Goal: Use online tool/utility: Utilize a website feature to perform a specific function

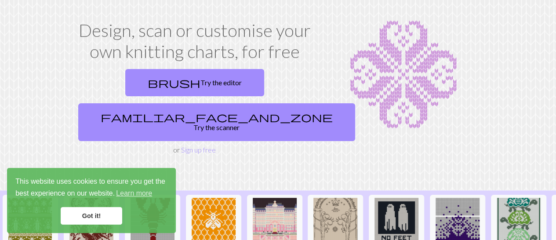
scroll to position [41, 0]
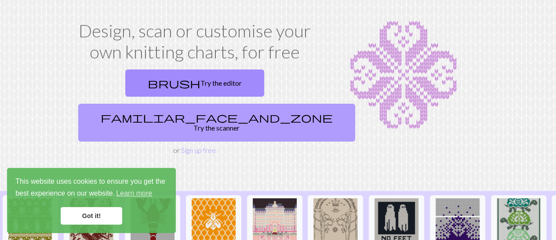
click at [231, 111] on span "familiar_face_and_zone" at bounding box center [217, 117] width 232 height 12
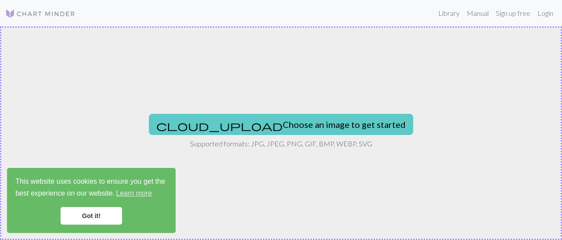
click at [251, 126] on button "cloud_upload Choose an image to get started" at bounding box center [281, 124] width 265 height 21
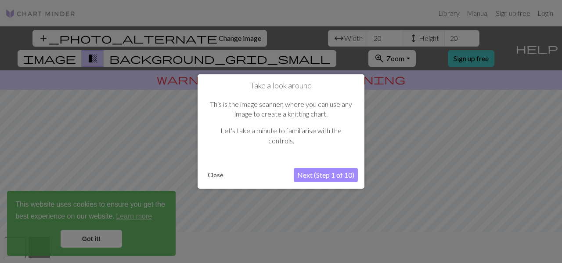
click at [327, 180] on button "Next (Step 1 of 10)" at bounding box center [326, 175] width 64 height 14
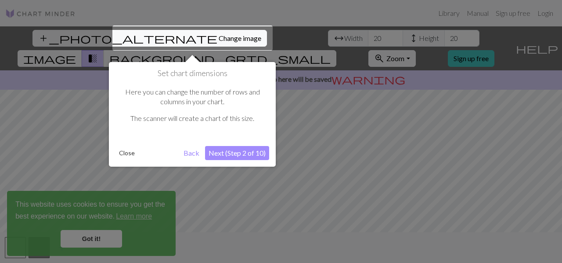
click at [232, 153] on button "Next (Step 2 of 10)" at bounding box center [237, 153] width 64 height 14
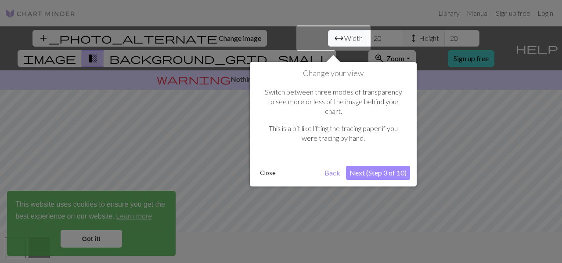
click at [396, 166] on button "Next (Step 3 of 10)" at bounding box center [378, 173] width 64 height 14
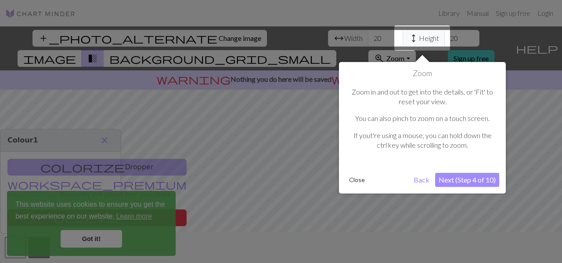
click at [472, 179] on button "Next (Step 4 of 10)" at bounding box center [467, 180] width 64 height 14
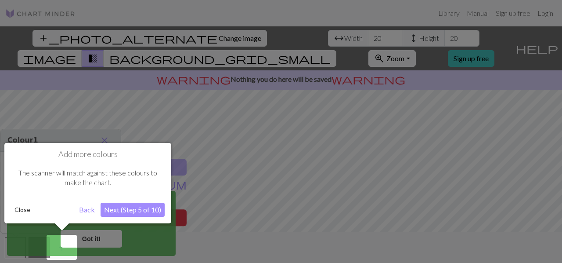
click at [134, 207] on button "Next (Step 5 of 10)" at bounding box center [133, 210] width 64 height 14
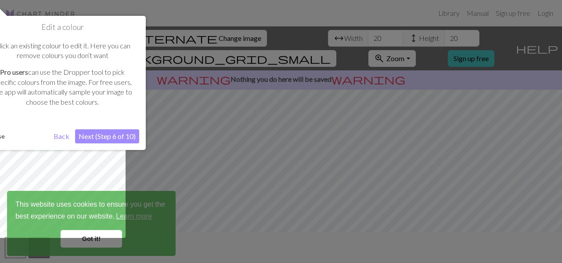
click at [119, 139] on button "Next (Step 6 of 10)" at bounding box center [107, 136] width 64 height 14
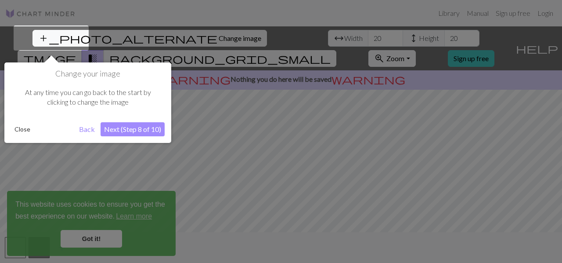
click at [130, 123] on button "Next (Step 8 of 10)" at bounding box center [133, 129] width 64 height 14
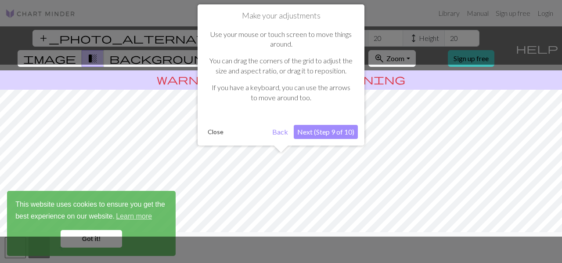
click at [330, 130] on button "Next (Step 9 of 10)" at bounding box center [326, 132] width 64 height 14
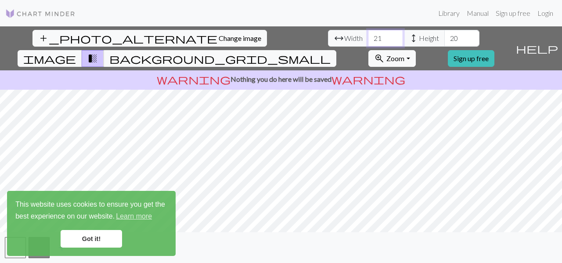
click at [368, 35] on input "21" at bounding box center [385, 38] width 35 height 17
click at [368, 35] on input "22" at bounding box center [385, 38] width 35 height 17
click at [368, 35] on input "23" at bounding box center [385, 38] width 35 height 17
click at [368, 35] on input "24" at bounding box center [385, 38] width 35 height 17
click at [368, 35] on input "25" at bounding box center [385, 38] width 35 height 17
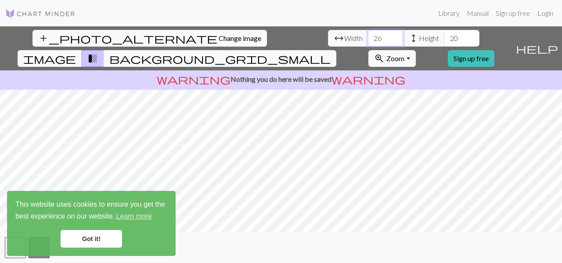
click at [368, 35] on input "26" at bounding box center [385, 38] width 35 height 17
click at [368, 35] on input "27" at bounding box center [385, 38] width 35 height 17
type input "28"
click at [368, 35] on input "28" at bounding box center [385, 38] width 35 height 17
click at [445, 35] on input "21" at bounding box center [462, 38] width 35 height 17
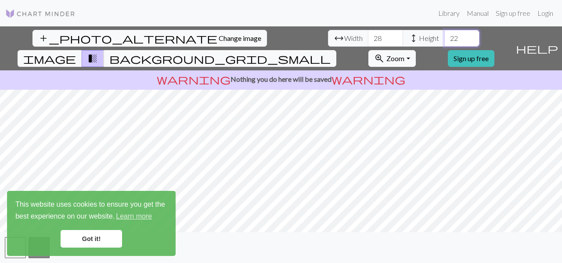
click at [445, 35] on input "22" at bounding box center [462, 38] width 35 height 17
click at [445, 35] on input "23" at bounding box center [462, 38] width 35 height 17
click at [445, 35] on input "24" at bounding box center [462, 38] width 35 height 17
type input "25"
click at [445, 35] on input "25" at bounding box center [462, 38] width 35 height 17
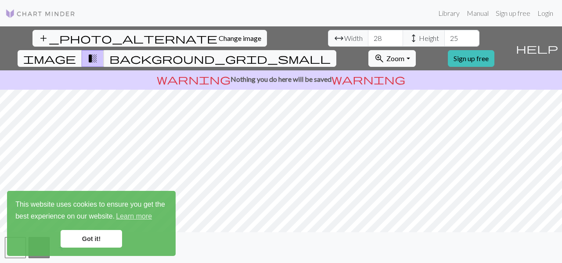
click at [76, 52] on span "image" at bounding box center [49, 58] width 53 height 12
click at [368, 36] on input "29" at bounding box center [385, 38] width 35 height 17
click at [368, 36] on input "30" at bounding box center [385, 38] width 35 height 17
click at [368, 36] on input "31" at bounding box center [385, 38] width 35 height 17
click at [368, 36] on input "32" at bounding box center [385, 38] width 35 height 17
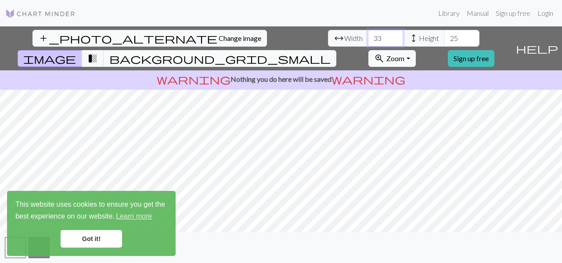
click at [368, 36] on input "33" at bounding box center [385, 38] width 35 height 17
click at [368, 36] on input "34" at bounding box center [385, 38] width 35 height 17
click at [368, 36] on input "35" at bounding box center [385, 38] width 35 height 17
click at [368, 36] on input "36" at bounding box center [385, 38] width 35 height 17
click at [368, 36] on input "37" at bounding box center [385, 38] width 35 height 17
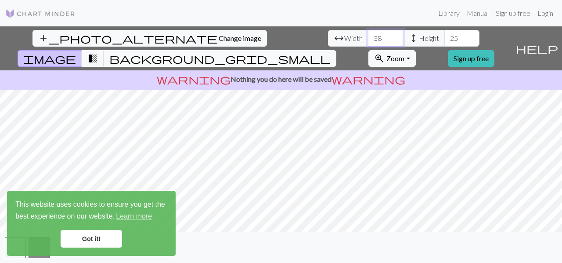
type input "38"
click at [368, 36] on input "38" at bounding box center [385, 38] width 35 height 17
click at [445, 36] on input "26" at bounding box center [462, 38] width 35 height 17
click at [445, 36] on input "27" at bounding box center [462, 38] width 35 height 17
click at [445, 36] on input "28" at bounding box center [462, 38] width 35 height 17
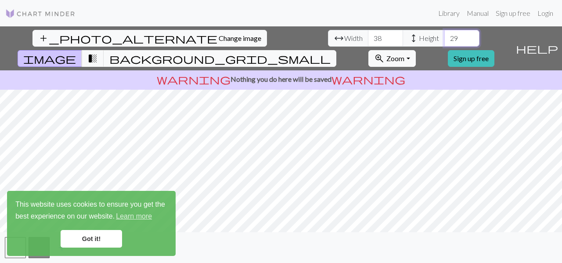
click at [445, 36] on input "29" at bounding box center [462, 38] width 35 height 17
click at [445, 36] on input "30" at bounding box center [462, 38] width 35 height 17
click at [445, 36] on input "31" at bounding box center [462, 38] width 35 height 17
click at [445, 36] on input "32" at bounding box center [462, 38] width 35 height 17
click at [445, 36] on input "33" at bounding box center [462, 38] width 35 height 17
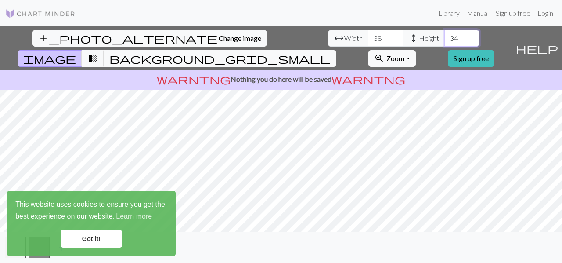
click at [445, 36] on input "34" at bounding box center [462, 38] width 35 height 17
type input "35"
click at [445, 36] on input "35" at bounding box center [462, 38] width 35 height 17
click at [82, 50] on button "image" at bounding box center [50, 58] width 65 height 17
click at [331, 52] on span "background_grid_small" at bounding box center [219, 58] width 221 height 12
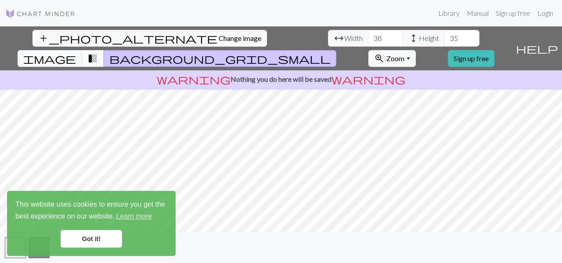
click at [98, 52] on span "transition_fade" at bounding box center [92, 58] width 11 height 12
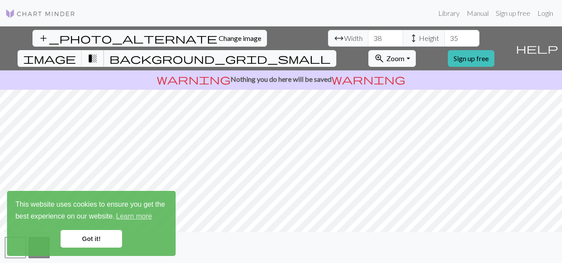
click at [104, 50] on button "transition_fade" at bounding box center [93, 58] width 22 height 17
click at [98, 52] on span "transition_fade" at bounding box center [92, 58] width 11 height 12
click at [368, 34] on input "39" at bounding box center [385, 38] width 35 height 17
click at [368, 34] on input "40" at bounding box center [385, 38] width 35 height 17
click at [368, 34] on input "41" at bounding box center [385, 38] width 35 height 17
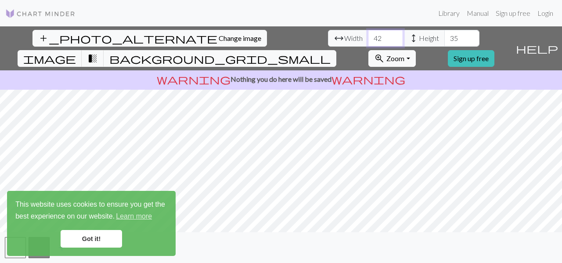
click at [368, 34] on input "42" at bounding box center [385, 38] width 35 height 17
click at [368, 34] on input "43" at bounding box center [385, 38] width 35 height 17
click at [368, 34] on input "44" at bounding box center [385, 38] width 35 height 17
click at [368, 34] on input "45" at bounding box center [385, 38] width 35 height 17
click at [368, 34] on input "46" at bounding box center [385, 38] width 35 height 17
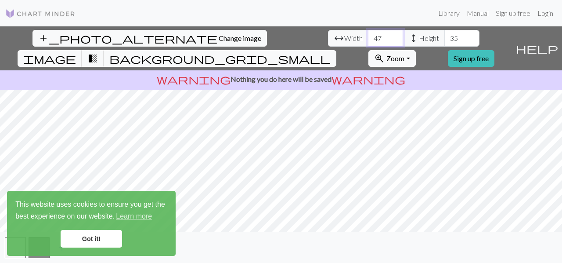
click at [368, 34] on input "47" at bounding box center [385, 38] width 35 height 17
click at [368, 34] on input "48" at bounding box center [385, 38] width 35 height 17
click at [368, 34] on input "49" at bounding box center [385, 38] width 35 height 17
click at [368, 35] on input "52" at bounding box center [385, 38] width 35 height 17
click at [368, 35] on input "53" at bounding box center [385, 38] width 35 height 17
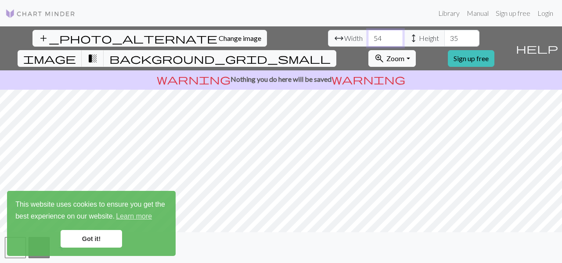
click at [368, 35] on input "54" at bounding box center [385, 38] width 35 height 17
click at [368, 35] on input "55" at bounding box center [385, 38] width 35 height 17
click at [368, 35] on input "56" at bounding box center [385, 38] width 35 height 17
click at [368, 35] on input "57" at bounding box center [385, 38] width 35 height 17
click at [368, 35] on input "58" at bounding box center [385, 38] width 35 height 17
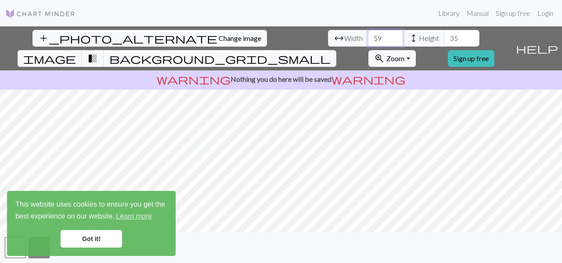
click at [368, 35] on input "59" at bounding box center [385, 38] width 35 height 17
click at [368, 35] on input "63" at bounding box center [385, 38] width 35 height 17
click at [368, 35] on input "64" at bounding box center [385, 38] width 35 height 17
click at [368, 35] on input "65" at bounding box center [385, 38] width 35 height 17
click at [368, 35] on input "66" at bounding box center [385, 38] width 35 height 17
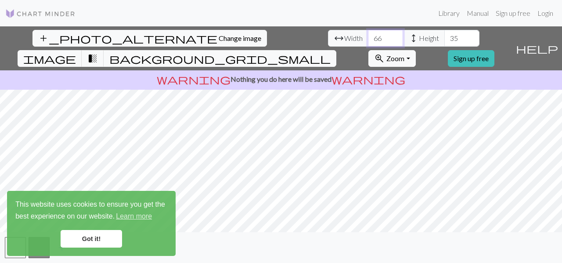
type input "67"
click at [368, 35] on input "67" at bounding box center [385, 38] width 35 height 17
click at [445, 33] on input "36" at bounding box center [462, 38] width 35 height 17
click at [445, 33] on input "37" at bounding box center [462, 38] width 35 height 17
click at [445, 33] on input "38" at bounding box center [462, 38] width 35 height 17
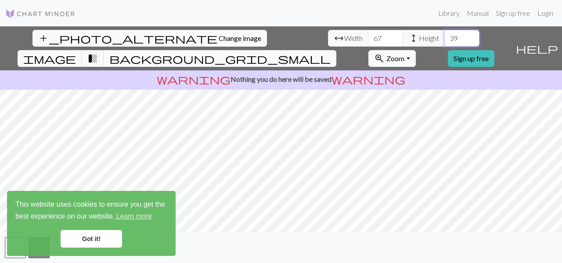
click at [445, 33] on input "39" at bounding box center [462, 38] width 35 height 17
click at [445, 33] on input "40" at bounding box center [462, 38] width 35 height 17
click at [445, 33] on input "41" at bounding box center [462, 38] width 35 height 17
click at [445, 33] on input "42" at bounding box center [462, 38] width 35 height 17
click at [445, 33] on input "43" at bounding box center [462, 38] width 35 height 17
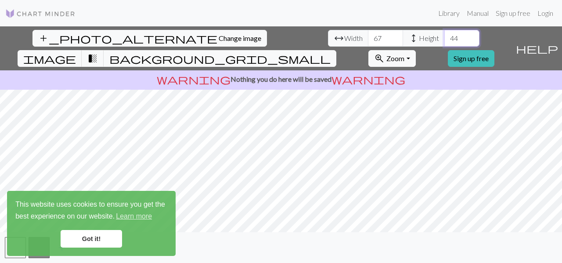
click at [445, 33] on input "44" at bounding box center [462, 38] width 35 height 17
click at [445, 33] on input "45" at bounding box center [462, 38] width 35 height 17
click at [445, 33] on input "46" at bounding box center [462, 38] width 35 height 17
click at [445, 33] on input "47" at bounding box center [462, 38] width 35 height 17
click at [445, 33] on input "48" at bounding box center [462, 38] width 35 height 17
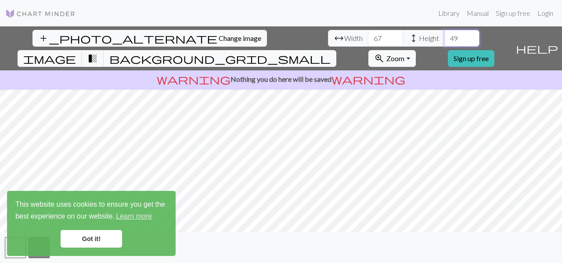
click at [445, 33] on input "49" at bounding box center [462, 38] width 35 height 17
click at [445, 33] on input "50" at bounding box center [462, 38] width 35 height 17
click at [445, 33] on input "51" at bounding box center [462, 38] width 35 height 17
click at [445, 33] on input "52" at bounding box center [462, 38] width 35 height 17
click at [445, 33] on input "53" at bounding box center [462, 38] width 35 height 17
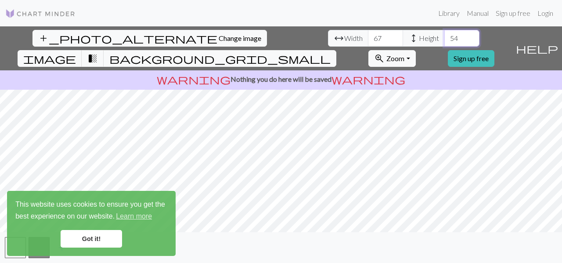
click at [445, 33] on input "54" at bounding box center [462, 38] width 35 height 17
click at [445, 33] on input "55" at bounding box center [462, 38] width 35 height 17
click at [445, 33] on input "56" at bounding box center [462, 38] width 35 height 17
click at [445, 33] on input "57" at bounding box center [462, 38] width 35 height 17
click at [445, 33] on input "58" at bounding box center [462, 38] width 35 height 17
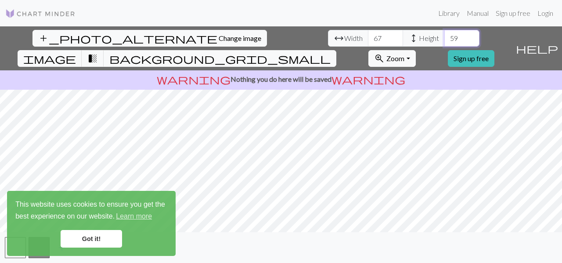
click at [445, 33] on input "59" at bounding box center [462, 38] width 35 height 17
click at [445, 33] on input "60" at bounding box center [462, 38] width 35 height 17
click at [445, 33] on input "61" at bounding box center [462, 38] width 35 height 17
click at [445, 33] on input "62" at bounding box center [462, 38] width 35 height 17
click at [445, 33] on input "63" at bounding box center [462, 38] width 35 height 17
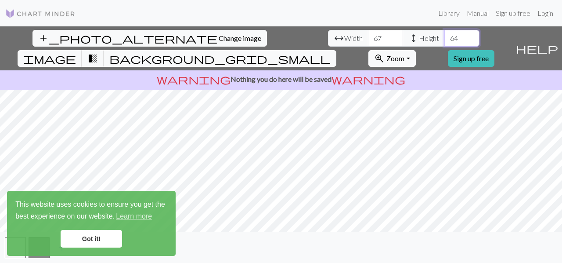
click at [445, 33] on input "64" at bounding box center [462, 38] width 35 height 17
click at [445, 33] on input "65" at bounding box center [462, 38] width 35 height 17
click at [445, 33] on input "66" at bounding box center [462, 38] width 35 height 17
click at [445, 33] on input "67" at bounding box center [462, 38] width 35 height 17
click at [445, 33] on input "68" at bounding box center [462, 38] width 35 height 17
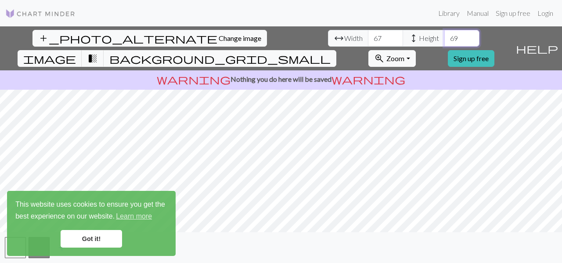
click at [445, 33] on input "69" at bounding box center [462, 38] width 35 height 17
click at [445, 33] on input "70" at bounding box center [462, 38] width 35 height 17
click at [445, 33] on input "71" at bounding box center [462, 38] width 35 height 17
click at [445, 33] on input "72" at bounding box center [462, 38] width 35 height 17
click at [445, 33] on input "73" at bounding box center [462, 38] width 35 height 17
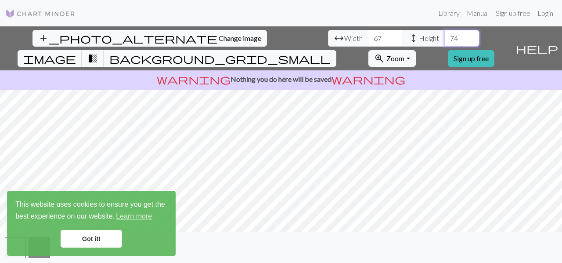
click at [445, 33] on input "74" at bounding box center [462, 38] width 35 height 17
click at [445, 33] on input "75" at bounding box center [462, 38] width 35 height 17
click at [445, 33] on input "76" at bounding box center [462, 38] width 35 height 17
click at [445, 33] on input "77" at bounding box center [462, 38] width 35 height 17
click at [445, 33] on input "78" at bounding box center [462, 38] width 35 height 17
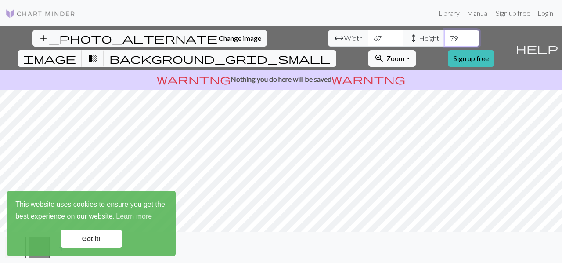
click at [445, 33] on input "79" at bounding box center [462, 38] width 35 height 17
click at [445, 33] on input "80" at bounding box center [462, 38] width 35 height 17
type input "81"
click at [445, 33] on input "81" at bounding box center [462, 38] width 35 height 17
click at [368, 34] on input "68" at bounding box center [385, 38] width 35 height 17
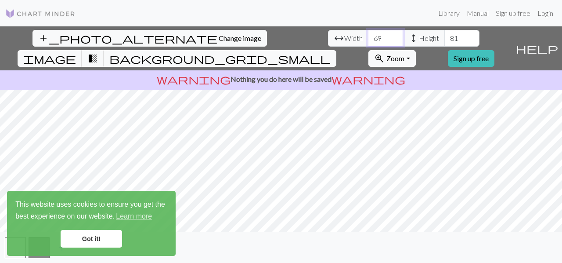
click at [368, 34] on input "69" at bounding box center [385, 38] width 35 height 17
click at [368, 34] on input "70" at bounding box center [385, 38] width 35 height 17
click at [368, 34] on input "71" at bounding box center [385, 38] width 35 height 17
click at [368, 34] on input "72" at bounding box center [385, 38] width 35 height 17
click at [368, 34] on input "73" at bounding box center [385, 38] width 35 height 17
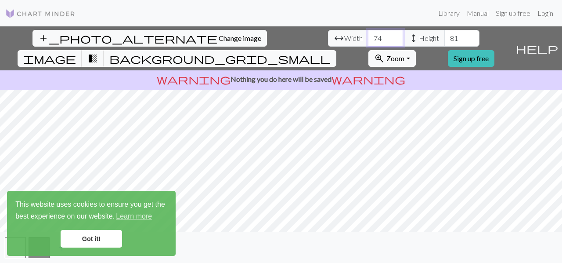
click at [368, 34] on input "74" at bounding box center [385, 38] width 35 height 17
click at [368, 34] on input "75" at bounding box center [385, 38] width 35 height 17
click at [368, 34] on input "76" at bounding box center [385, 38] width 35 height 17
click at [368, 34] on input "77" at bounding box center [385, 38] width 35 height 17
click at [368, 34] on input "78" at bounding box center [385, 38] width 35 height 17
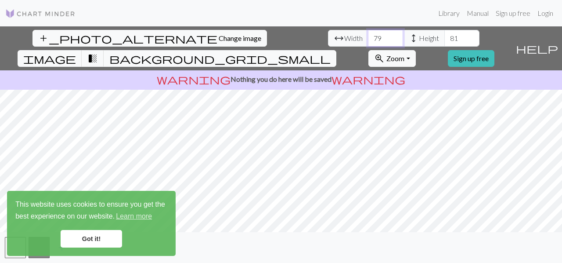
click at [368, 34] on input "79" at bounding box center [385, 38] width 35 height 17
click at [368, 35] on input "80" at bounding box center [385, 38] width 35 height 17
click at [368, 35] on input "81" at bounding box center [385, 38] width 35 height 17
click at [368, 35] on input "82" at bounding box center [385, 38] width 35 height 17
type input "83"
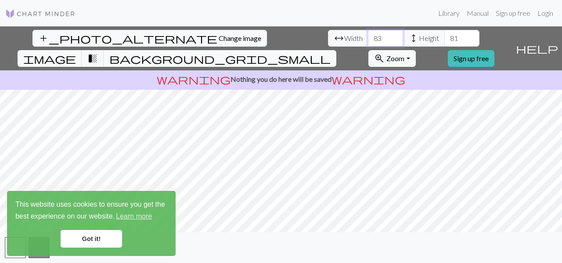
click at [368, 35] on input "83" at bounding box center [385, 38] width 35 height 17
click at [98, 52] on span "transition_fade" at bounding box center [92, 58] width 11 height 12
click at [331, 52] on span "background_grid_small" at bounding box center [219, 58] width 221 height 12
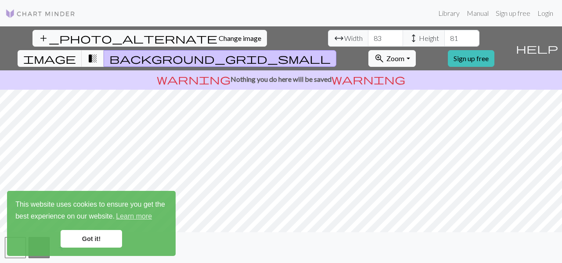
click at [98, 52] on span "transition_fade" at bounding box center [92, 58] width 11 height 12
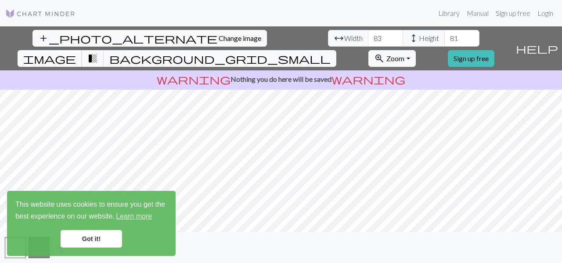
click at [76, 52] on span "image" at bounding box center [49, 58] width 53 height 12
click at [89, 237] on link "Got it!" at bounding box center [92, 239] width 62 height 18
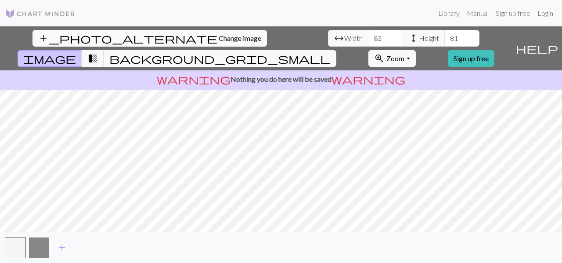
click at [39, 240] on button "button" at bounding box center [39, 247] width 21 height 21
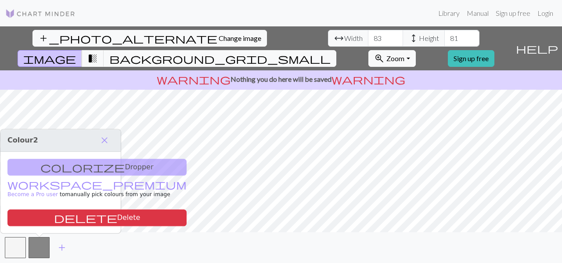
click at [53, 169] on div "colorize Dropper workspace_premium Become a Pro user to manually pick colours f…" at bounding box center [60, 192] width 120 height 81
click at [50, 160] on div "colorize Dropper workspace_premium Become a Pro user to manually pick colours f…" at bounding box center [60, 192] width 120 height 81
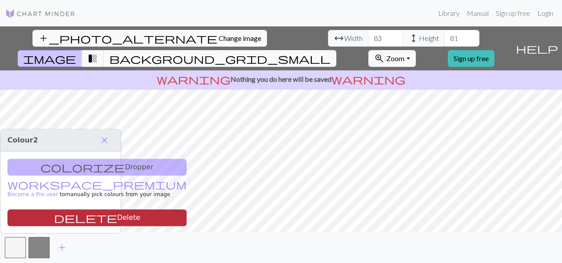
click at [55, 217] on span "delete" at bounding box center [85, 217] width 63 height 12
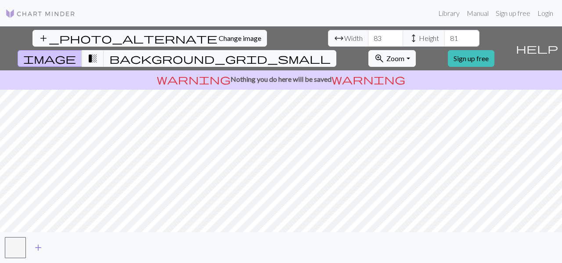
click at [40, 240] on span "add" at bounding box center [38, 247] width 11 height 12
click at [98, 52] on span "transition_fade" at bounding box center [92, 58] width 11 height 12
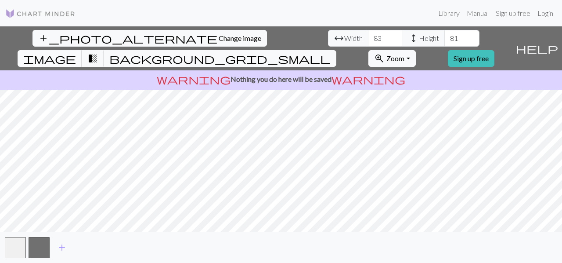
click at [76, 52] on span "image" at bounding box center [49, 58] width 53 height 12
